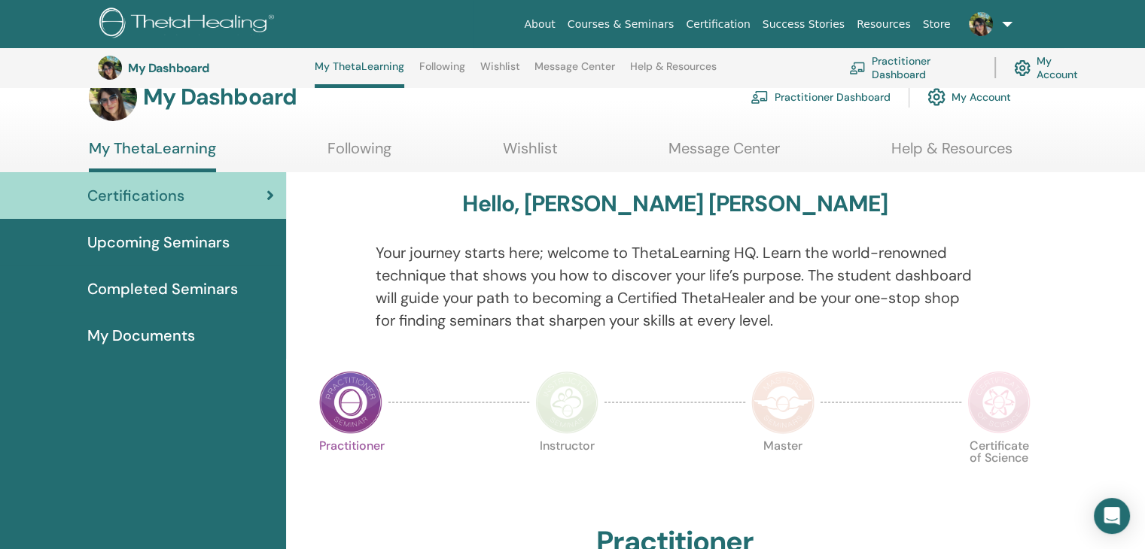
scroll to position [18, 0]
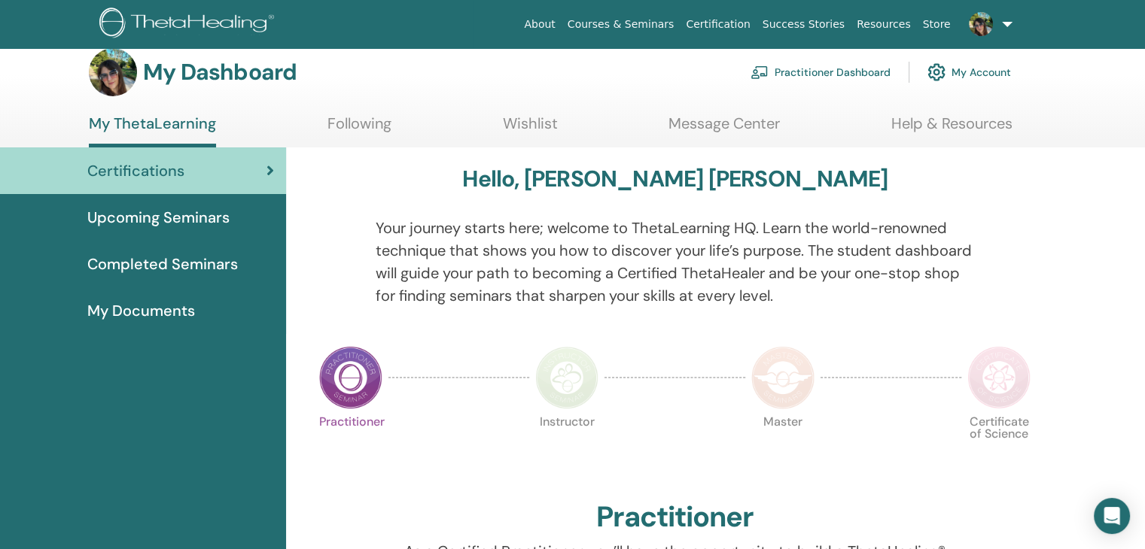
click at [872, 70] on link "Practitioner Dashboard" at bounding box center [820, 72] width 140 height 33
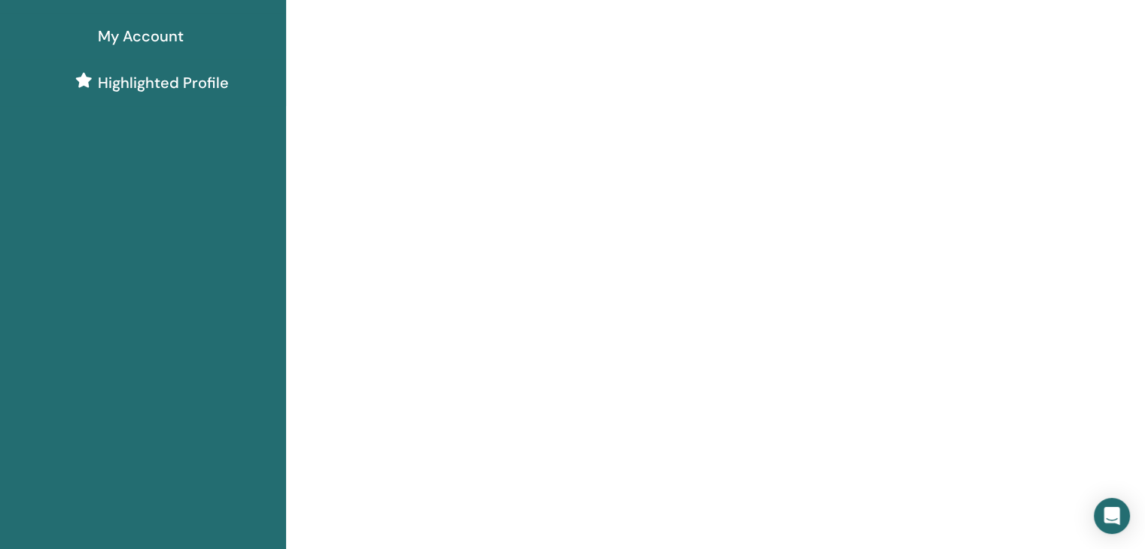
scroll to position [75, 0]
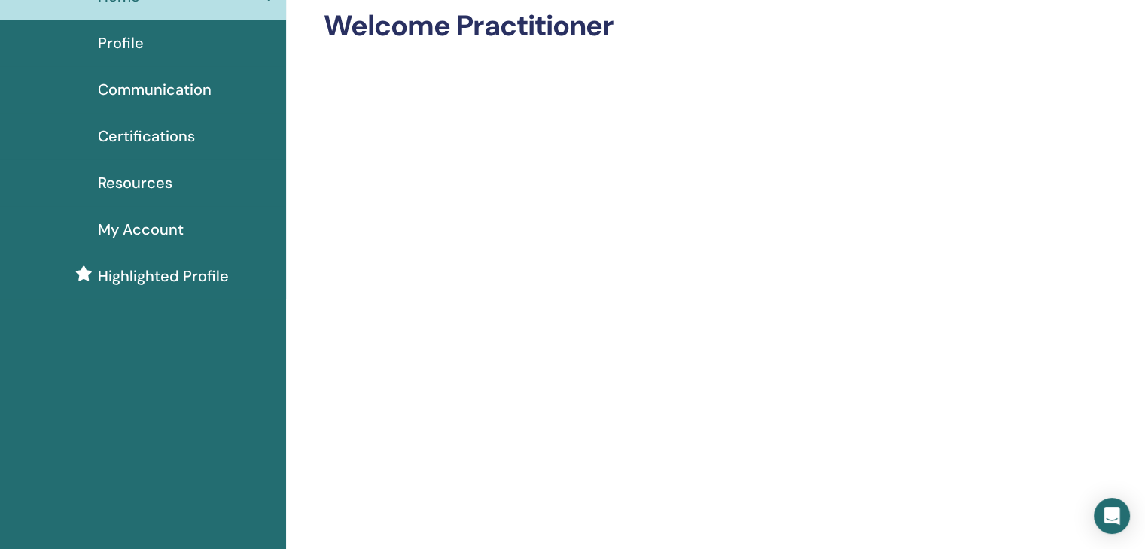
click at [154, 84] on span "Communication" at bounding box center [155, 89] width 114 height 23
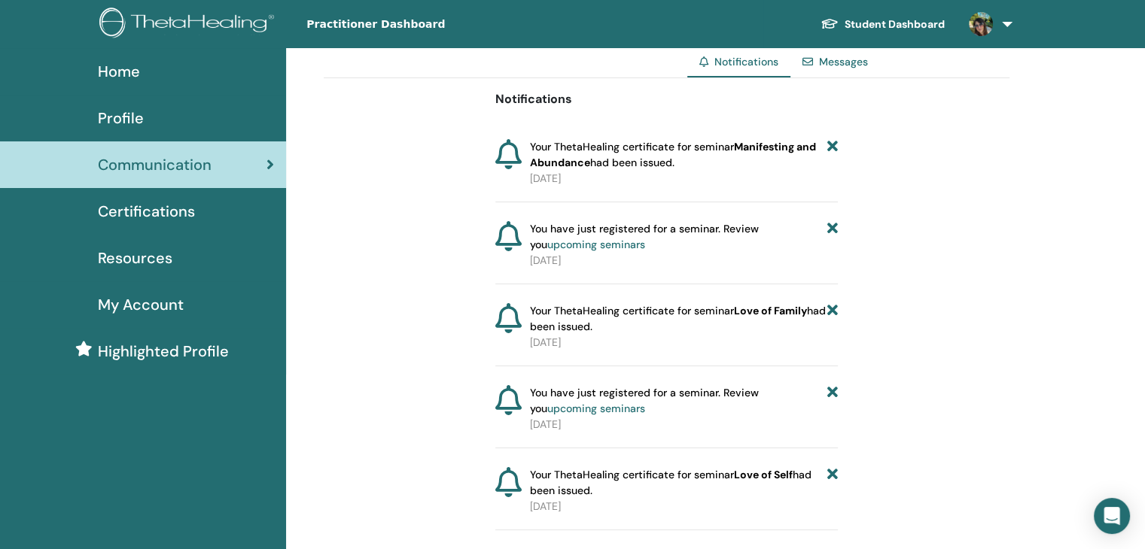
click at [166, 208] on span "Certifications" at bounding box center [146, 211] width 97 height 23
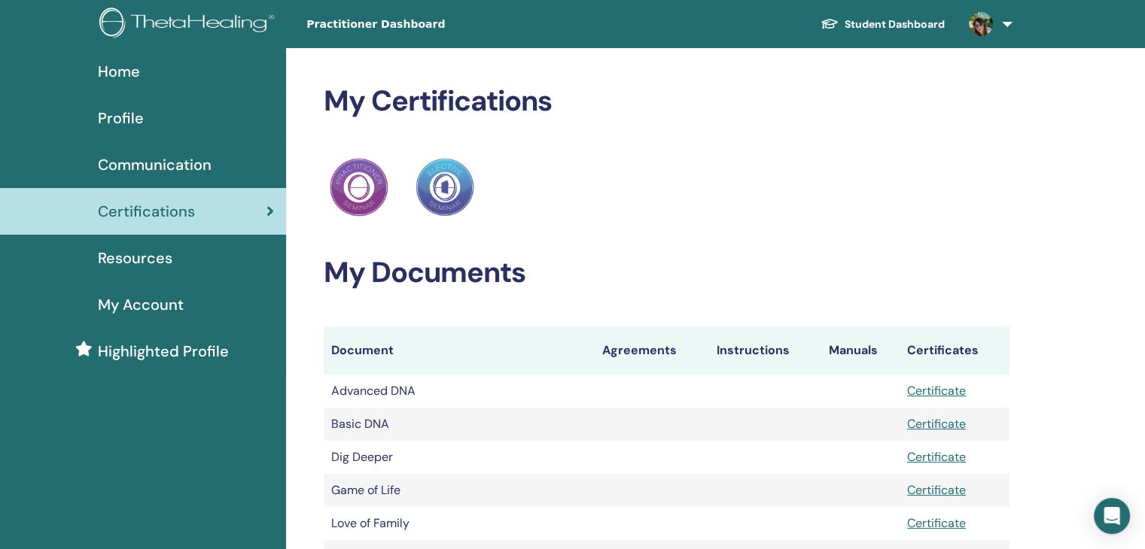
click at [150, 310] on span "My Account" at bounding box center [141, 305] width 86 height 23
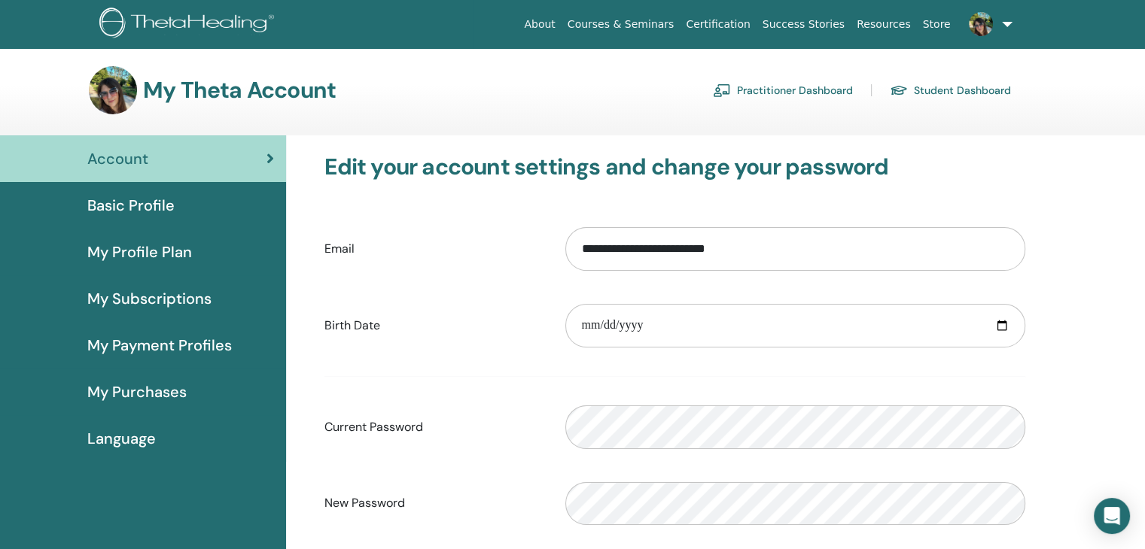
click at [148, 436] on span "Language" at bounding box center [121, 439] width 68 height 23
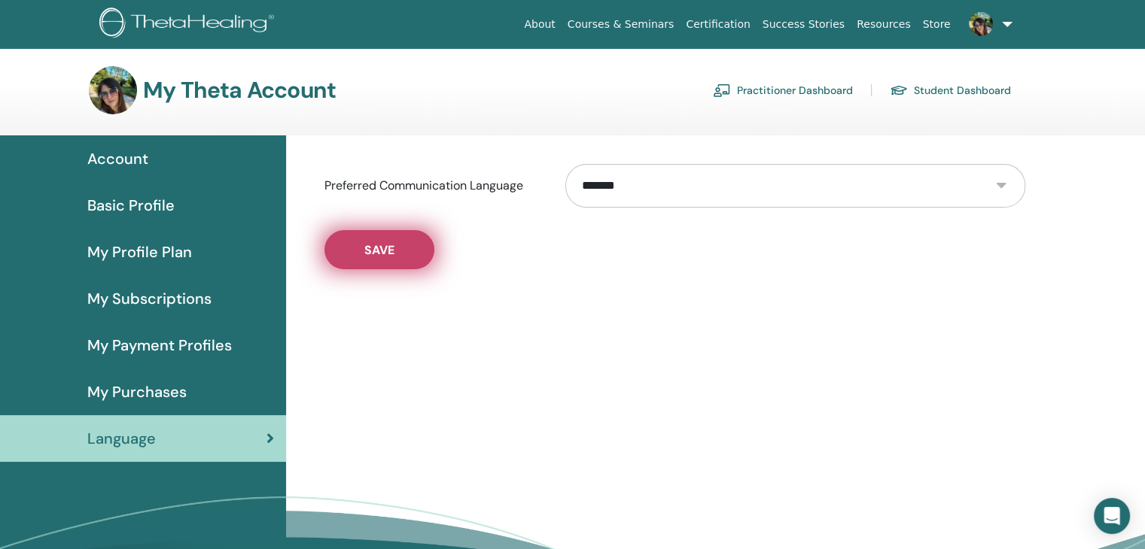
click at [375, 256] on span "Save" at bounding box center [379, 250] width 30 height 16
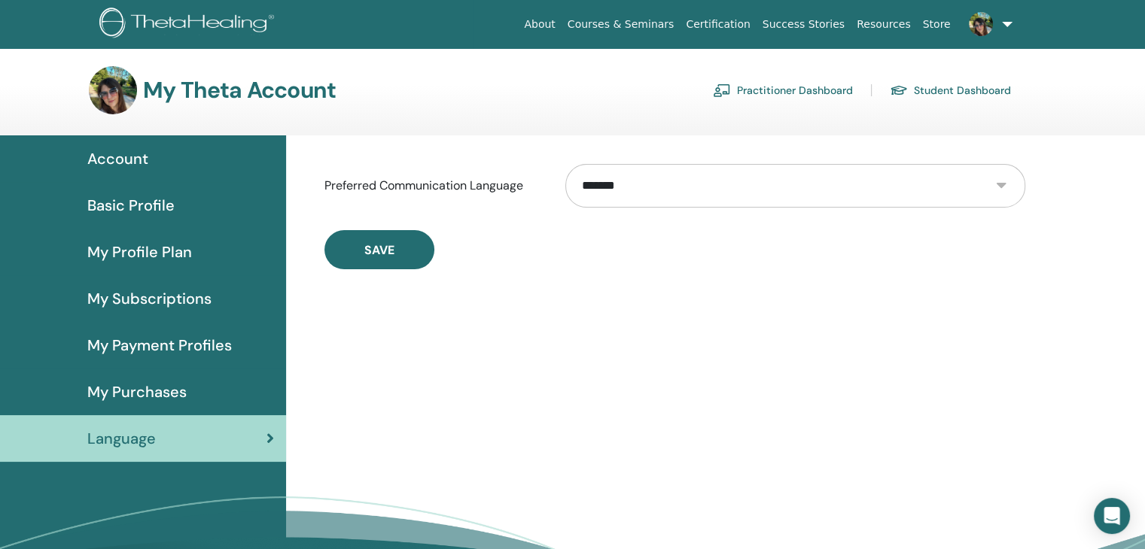
click at [129, 160] on span "Account" at bounding box center [117, 159] width 61 height 23
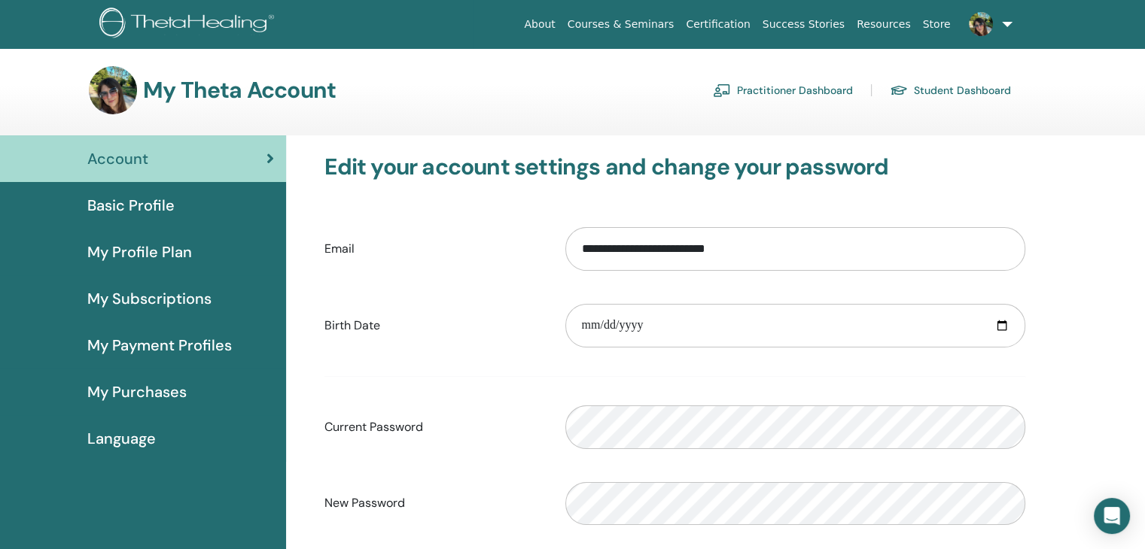
click at [650, 27] on link "Courses & Seminars" at bounding box center [620, 25] width 119 height 28
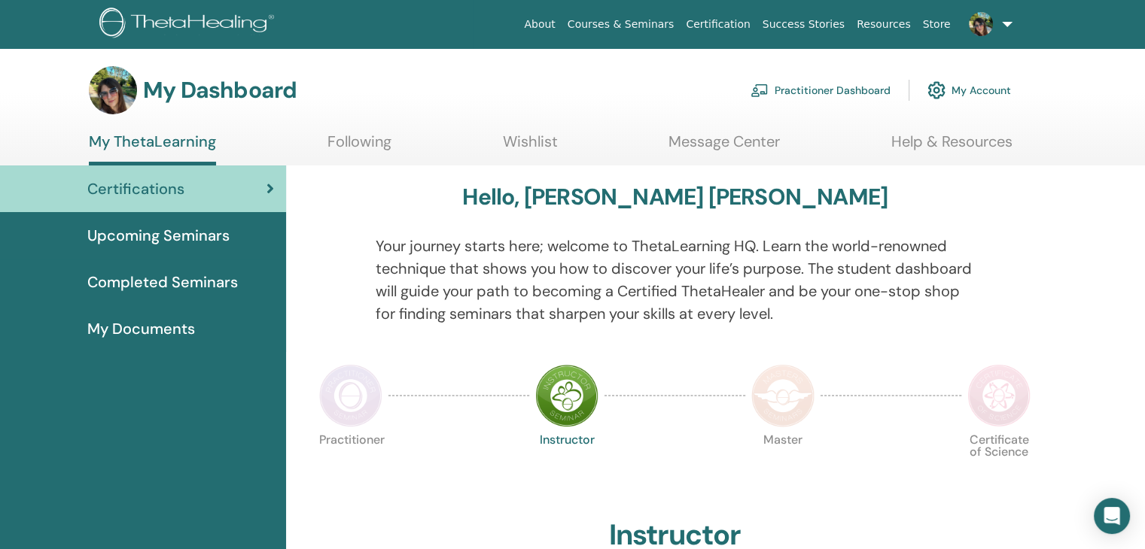
click at [1010, 23] on link at bounding box center [988, 24] width 62 height 48
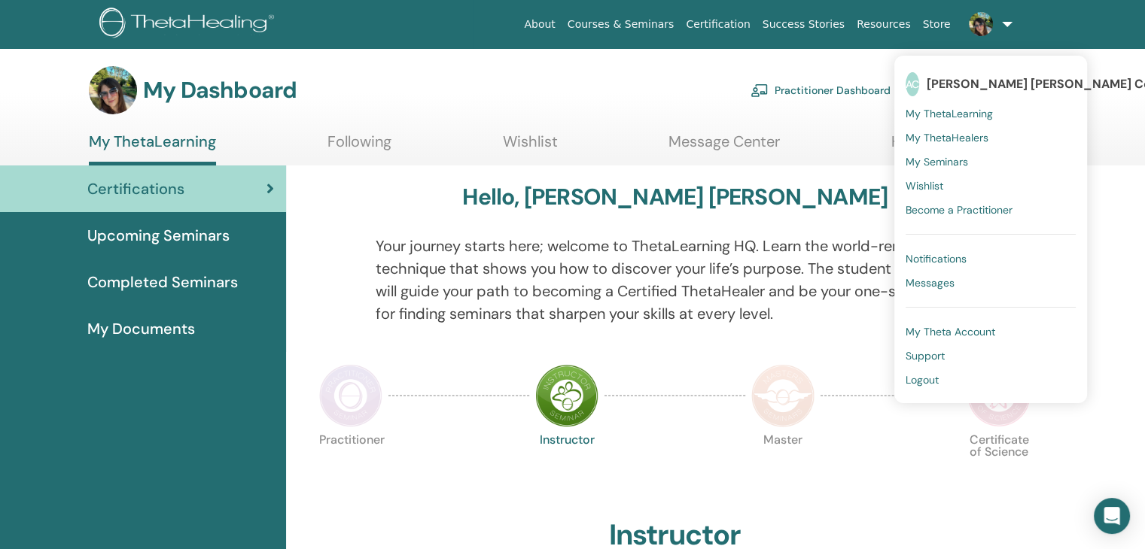
click at [975, 141] on span "My ThetaHealers" at bounding box center [946, 138] width 83 height 14
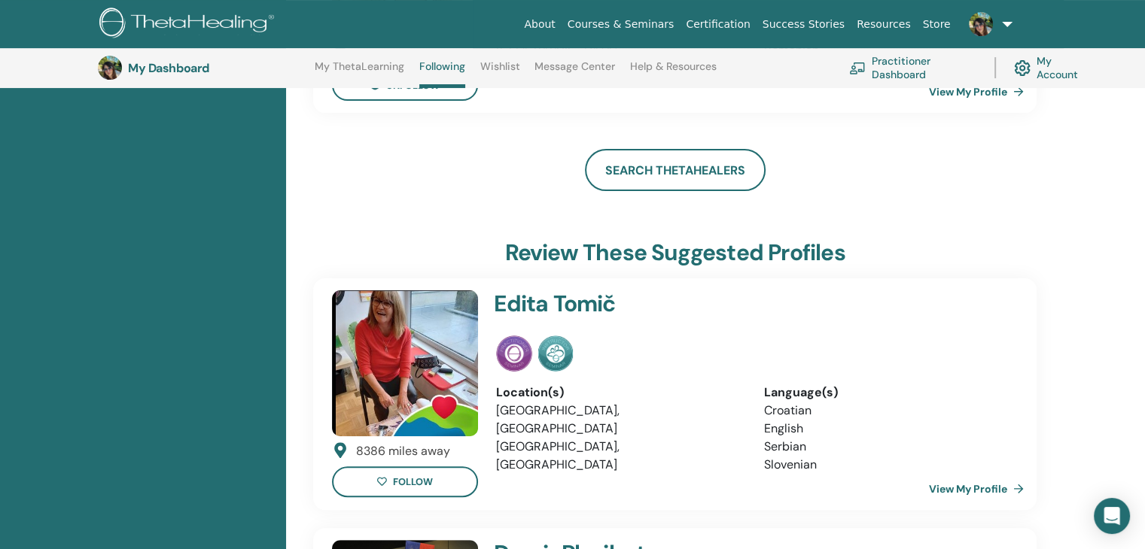
scroll to position [340, 0]
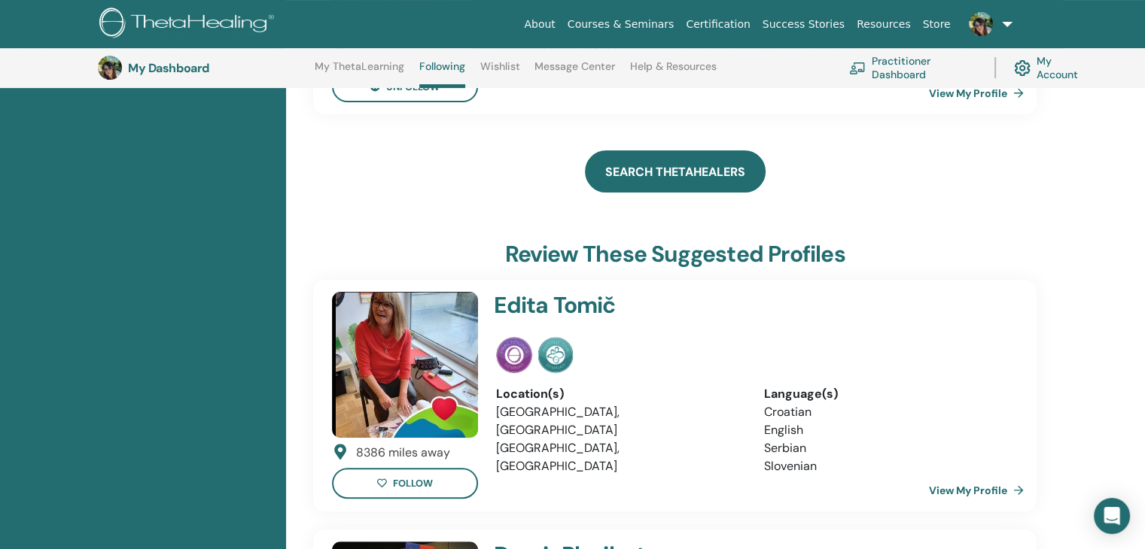
click at [662, 166] on link "Search ThetaHealers" at bounding box center [675, 172] width 181 height 42
